Goal: Information Seeking & Learning: Learn about a topic

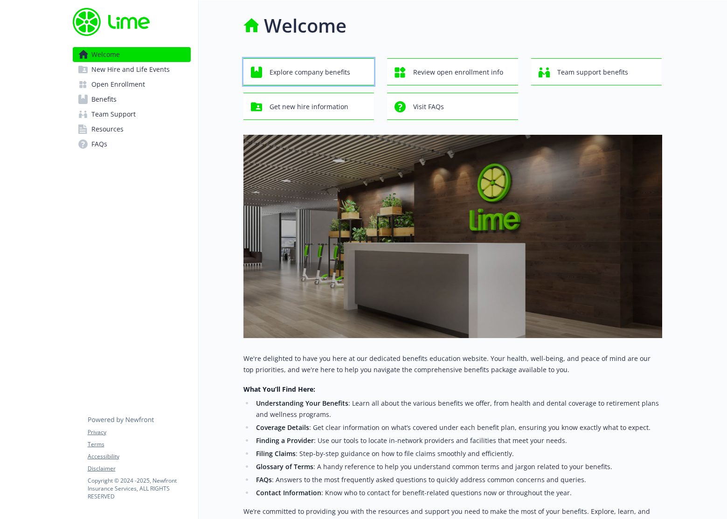
click at [284, 69] on span "Explore company benefits" at bounding box center [310, 72] width 81 height 18
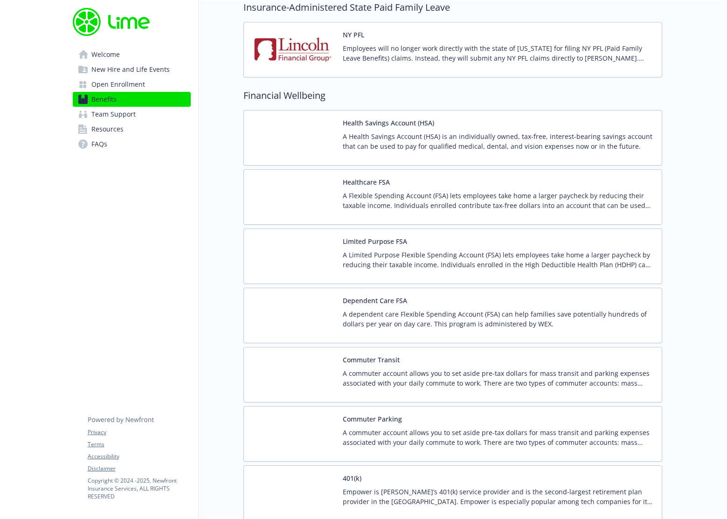
scroll to position [1193, 0]
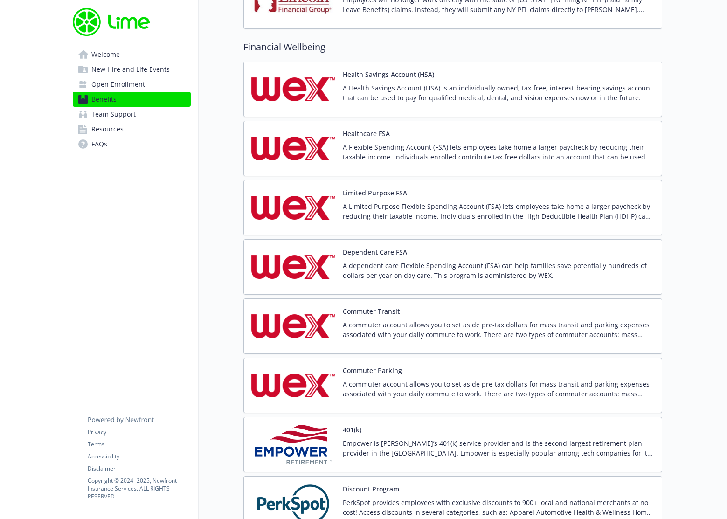
click at [390, 209] on p "A Limited Purpose Flexible Spending Account (FSA) lets employees take home a la…" at bounding box center [499, 212] width 312 height 20
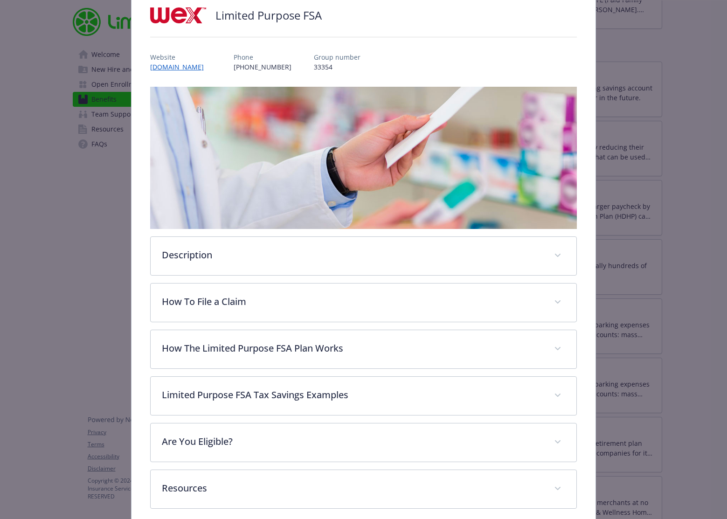
scroll to position [80, 0]
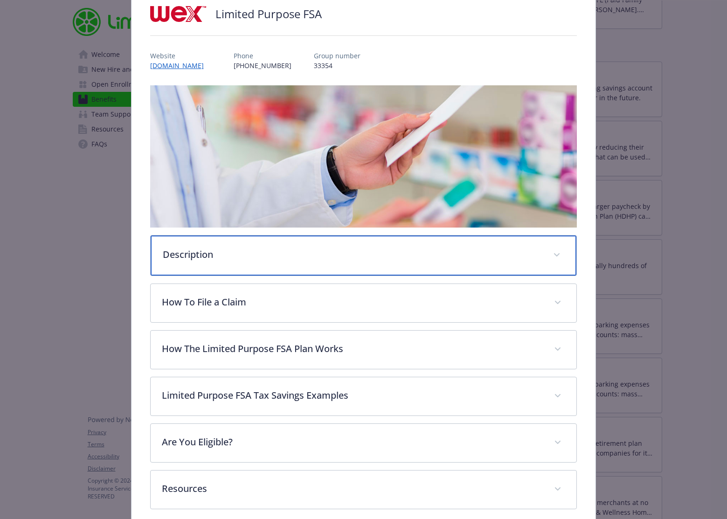
click at [226, 262] on div "Description" at bounding box center [364, 256] width 426 height 40
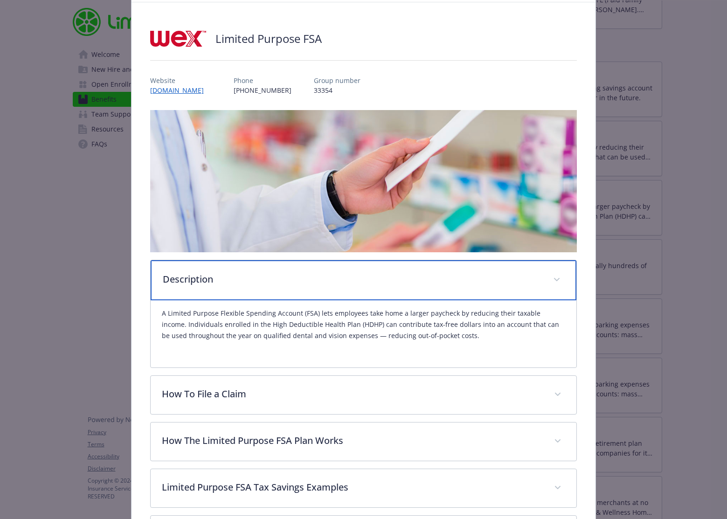
scroll to position [0, 0]
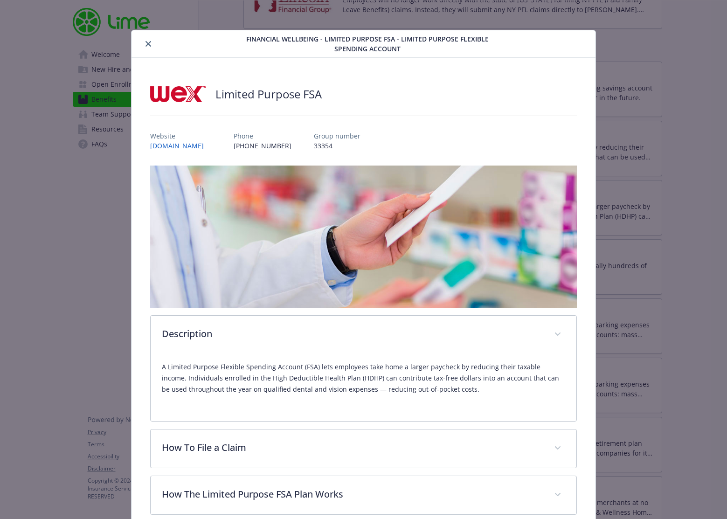
click at [146, 45] on icon "close" at bounding box center [149, 44] width 6 height 6
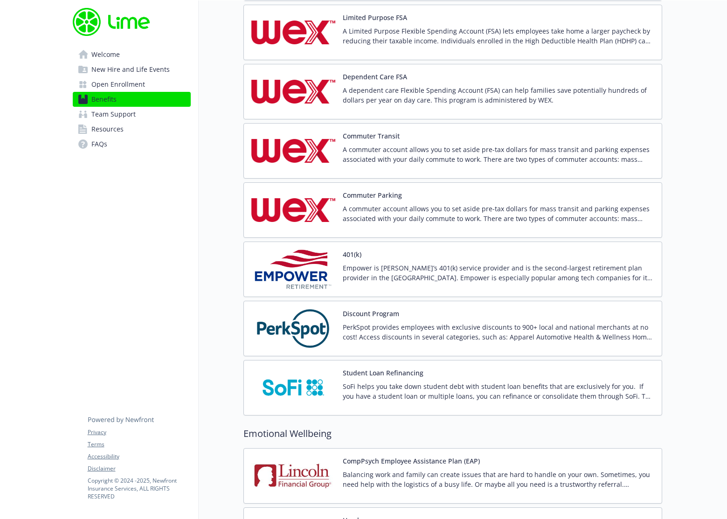
scroll to position [1369, 0]
